Goal: Navigation & Orientation: Find specific page/section

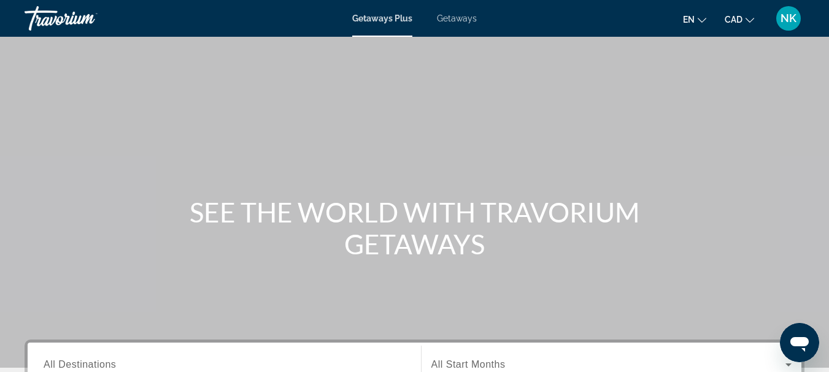
drag, startPoint x: 55, startPoint y: 17, endPoint x: 52, endPoint y: 29, distance: 12.7
click at [55, 18] on div "Travorium" at bounding box center [86, 18] width 123 height 32
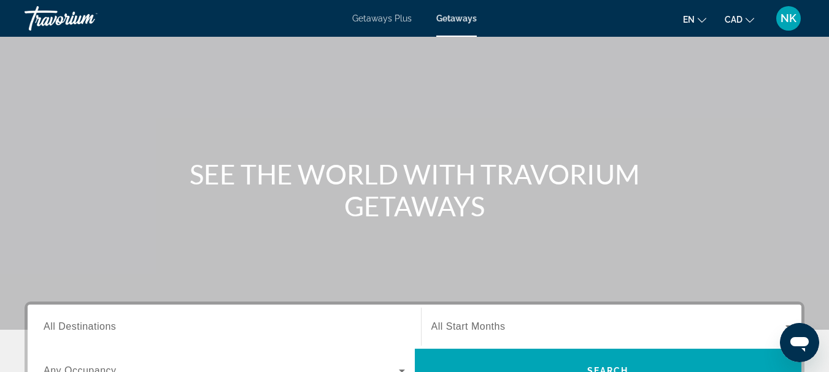
scroll to position [9, 0]
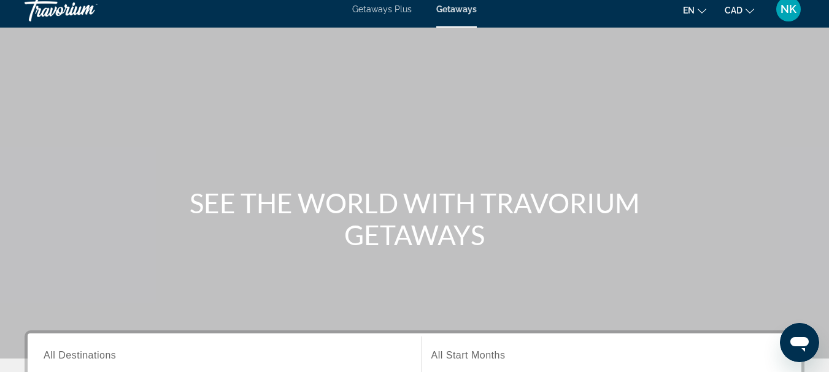
click at [79, 15] on div "Travorium" at bounding box center [86, 9] width 123 height 32
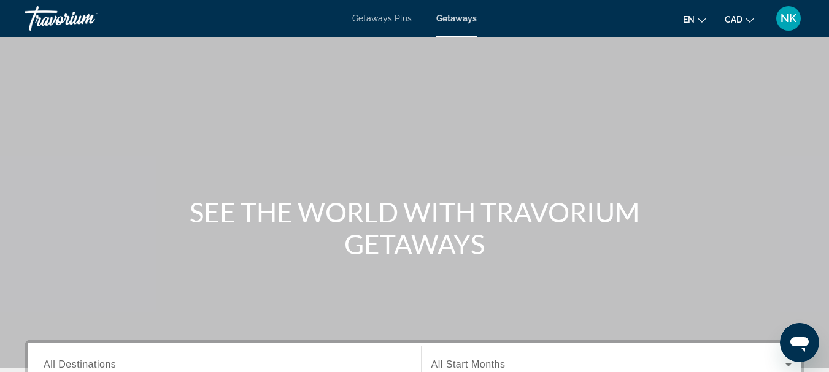
click at [63, 20] on div "Travorium" at bounding box center [86, 18] width 123 height 32
click at [79, 12] on div "Travorium" at bounding box center [86, 18] width 123 height 32
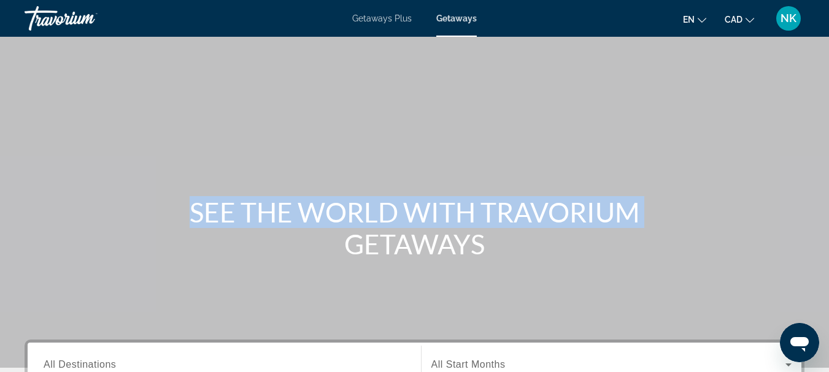
drag, startPoint x: 827, startPoint y: 150, endPoint x: 830, endPoint y: 169, distance: 19.9
click at [829, 169] on html "Skip to main content Getaways Plus Getaways en English Español Français Italian…" at bounding box center [414, 186] width 829 height 372
click at [74, 25] on div "Travorium" at bounding box center [86, 18] width 123 height 32
